Goal: Task Accomplishment & Management: Use online tool/utility

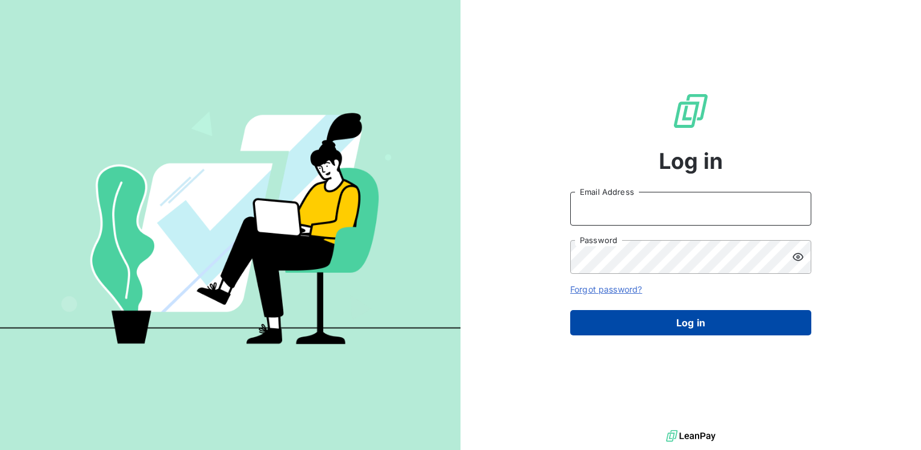
type input "[EMAIL_ADDRESS][DOMAIN_NAME]"
click at [682, 324] on button "Log in" at bounding box center [690, 322] width 241 height 25
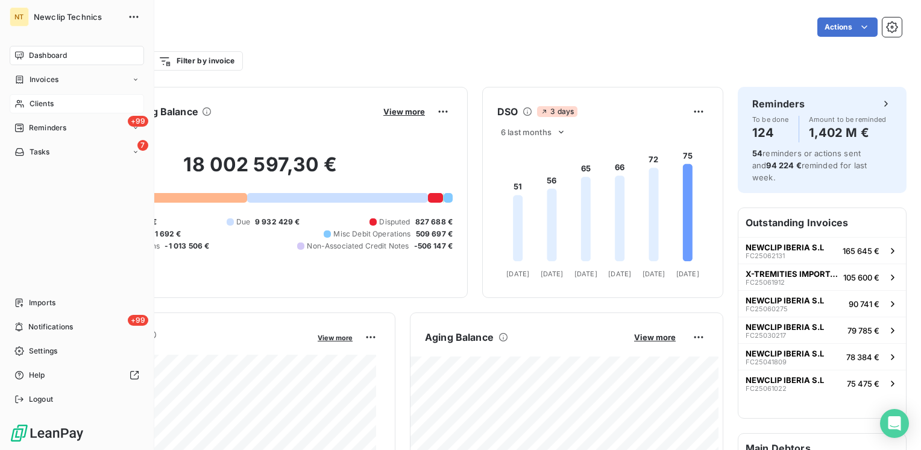
click at [36, 102] on span "Clients" at bounding box center [42, 103] width 24 height 11
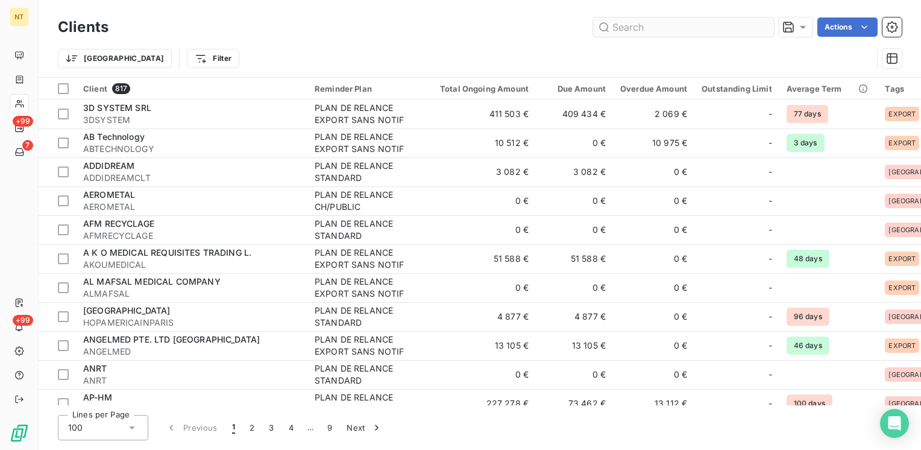
click at [642, 29] on input "text" at bounding box center [683, 26] width 181 height 19
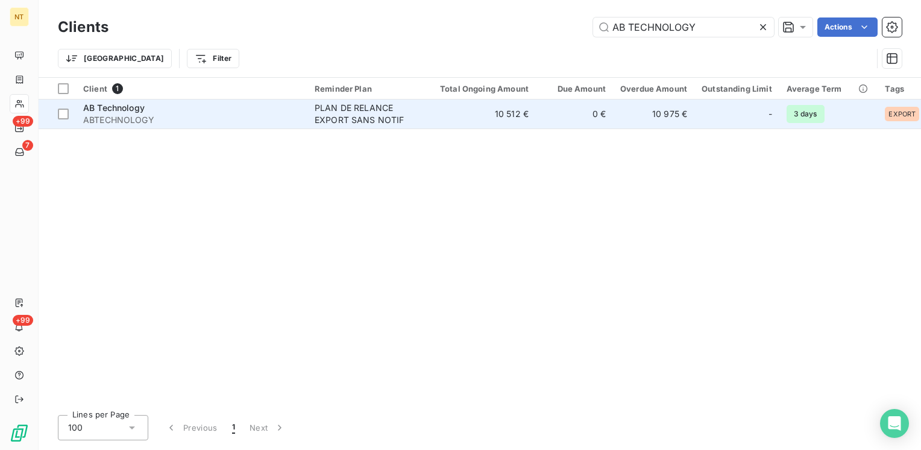
type input "AB TECHNOLOGY"
click at [148, 112] on div "AB Technology" at bounding box center [191, 108] width 217 height 12
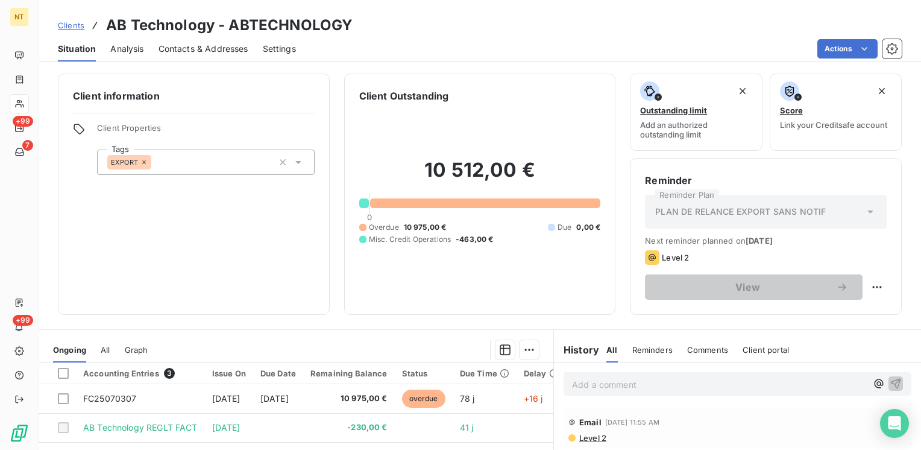
scroll to position [180, 0]
